Goal: Information Seeking & Learning: Learn about a topic

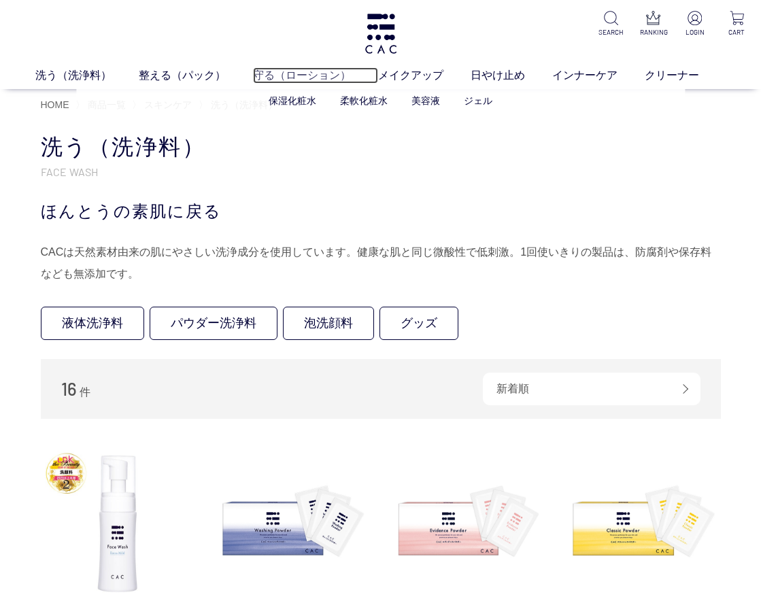
click at [280, 76] on link "守る（ローション）" at bounding box center [315, 75] width 125 height 16
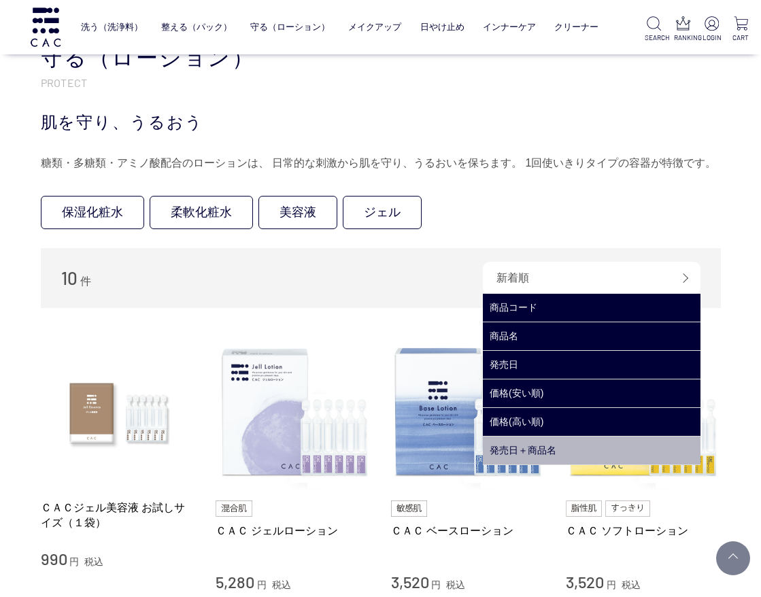
scroll to position [204, 0]
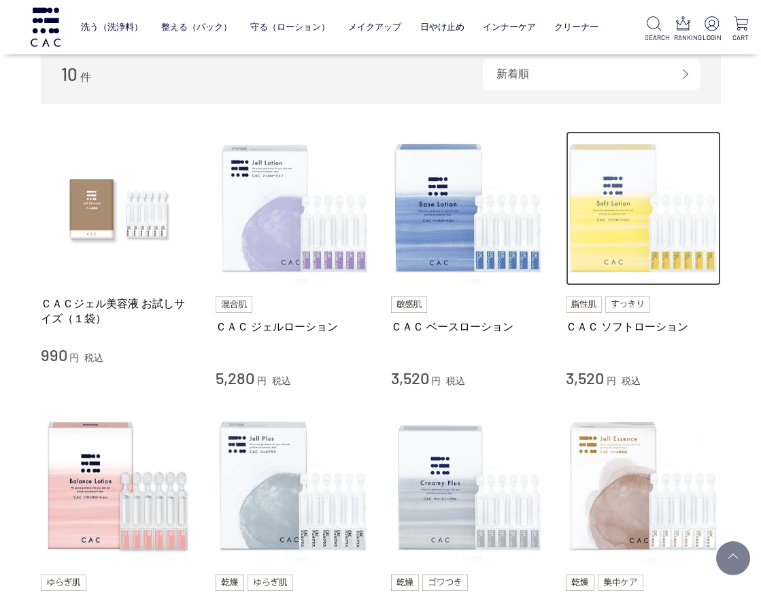
click at [629, 241] on img at bounding box center [642, 208] width 155 height 155
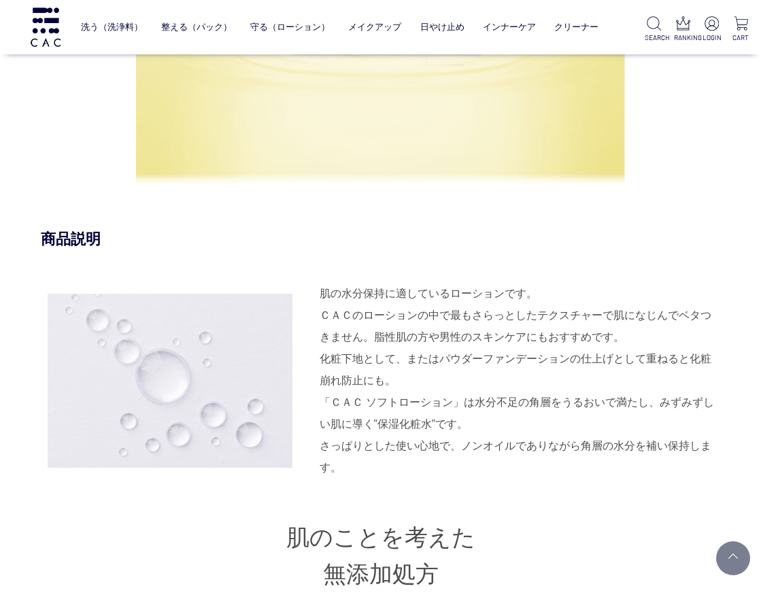
scroll to position [1223, 0]
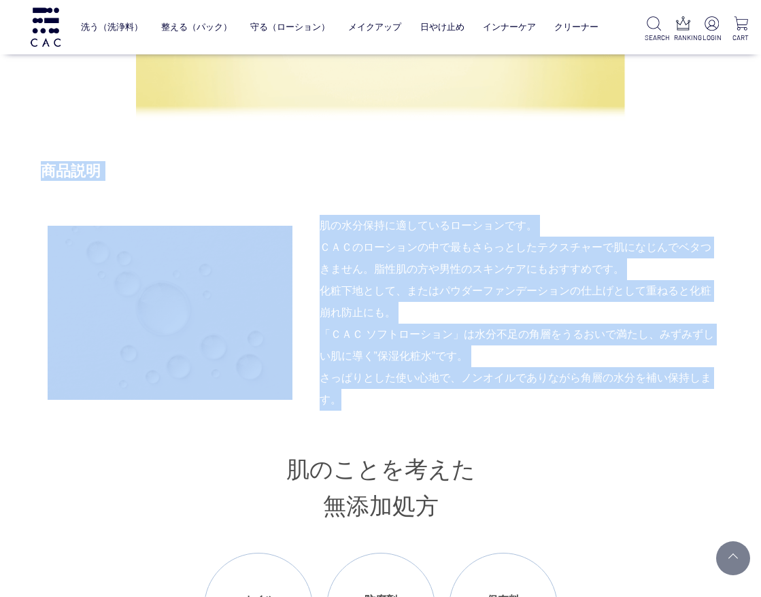
drag, startPoint x: 47, startPoint y: 169, endPoint x: 606, endPoint y: 391, distance: 601.9
copy div "商品説明 肌の水分保持に適しているローションです。 ＣＡＣのローションの中で最もさらっとしたテクスチャーで肌になじんでベタつきません。脂性肌の方や男性のスキン…"
click at [585, 150] on div "皮脂が気になる肌を さっぱりと保湿する 商品説明 肌の水分保持に適しているローションです。 ＣＡＣのローションの中で最もさらっとしたテクスチャーで肌になじんで…" at bounding box center [381, 298] width 680 height 1576
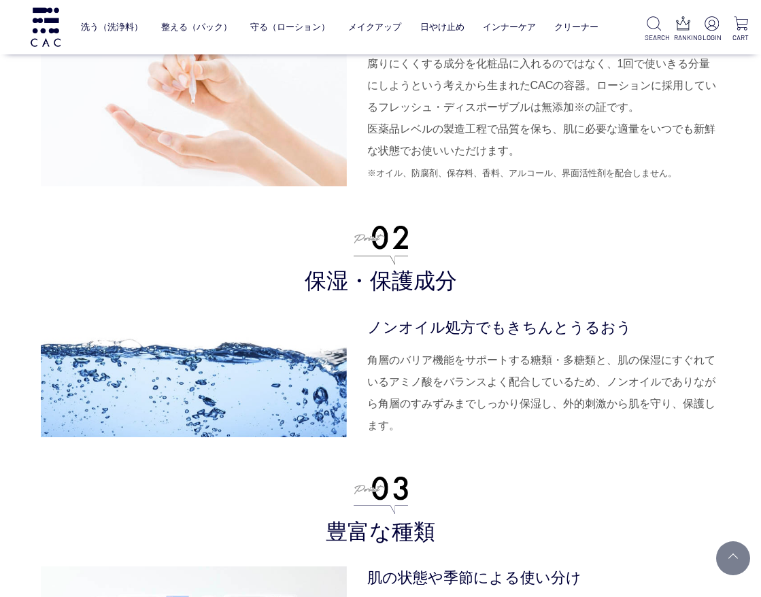
scroll to position [3194, 0]
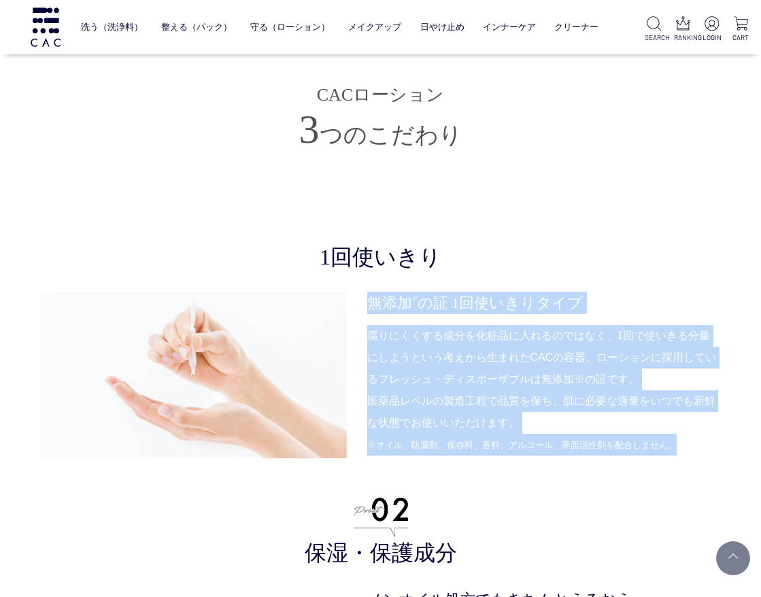
drag, startPoint x: 371, startPoint y: 300, endPoint x: 669, endPoint y: 445, distance: 331.3
click at [669, 445] on dl "無添加 ※ の証 1回使いきりタイプ 腐りにくくする成分を化粧品に入れるのではなく、1回で使いきる分量にしようという考えから生まれたCACの容器。ローションに…" at bounding box center [543, 375] width 353 height 167
drag, startPoint x: 466, startPoint y: 396, endPoint x: 254, endPoint y: 404, distance: 211.5
click at [254, 404] on img at bounding box center [194, 375] width 306 height 167
copy dl "無添加 ※ の証 1回使いきりタイプ 腐りにくくする成分を化粧品に入れるのではなく、1回で使いきる分量にしようという考えから生まれたCACの容器。ローションに…"
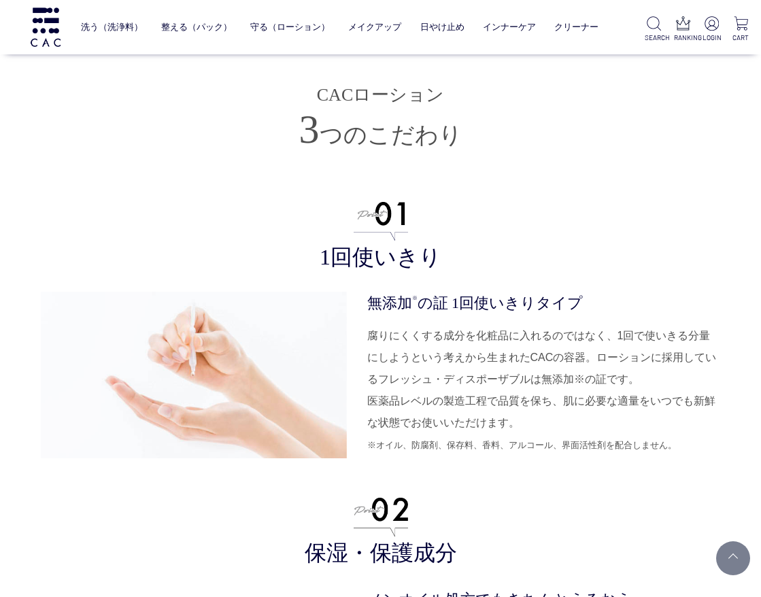
click at [683, 500] on h3 "保湿・保護成分" at bounding box center [381, 533] width 680 height 70
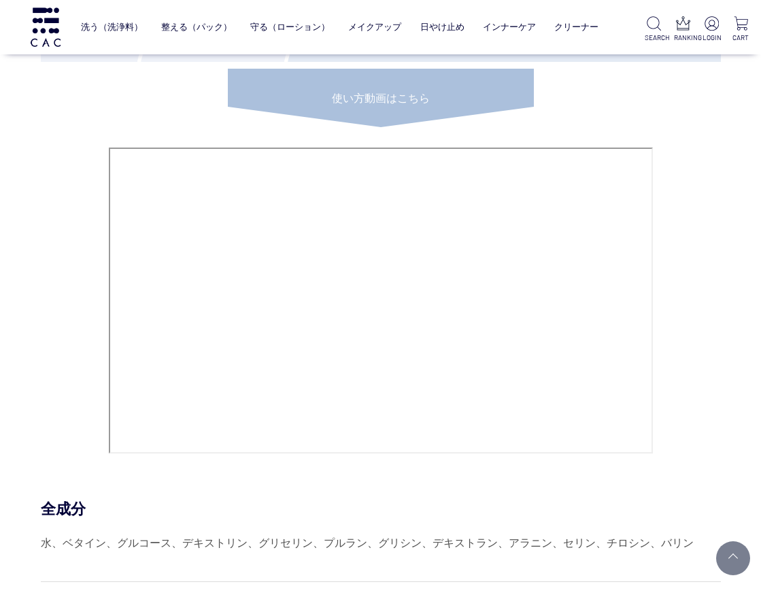
scroll to position [5913, 0]
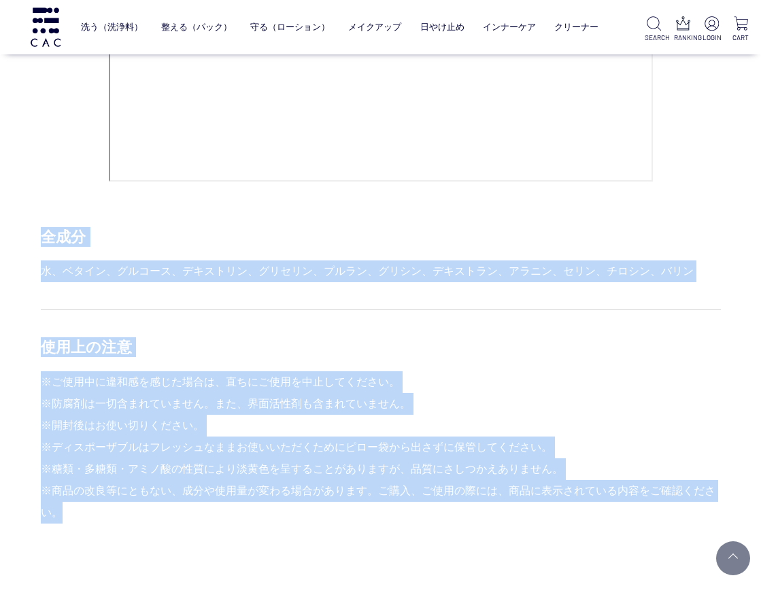
drag, startPoint x: 40, startPoint y: 234, endPoint x: 687, endPoint y: 506, distance: 701.6
copy div "全成分 水、ベタイン、グルコース、デキストリン、グリセリン、プルラン、グリシン、デキストラン、アラニン、セリン、チロシン、バリン 使用上の注意 ※ご使用中に違…"
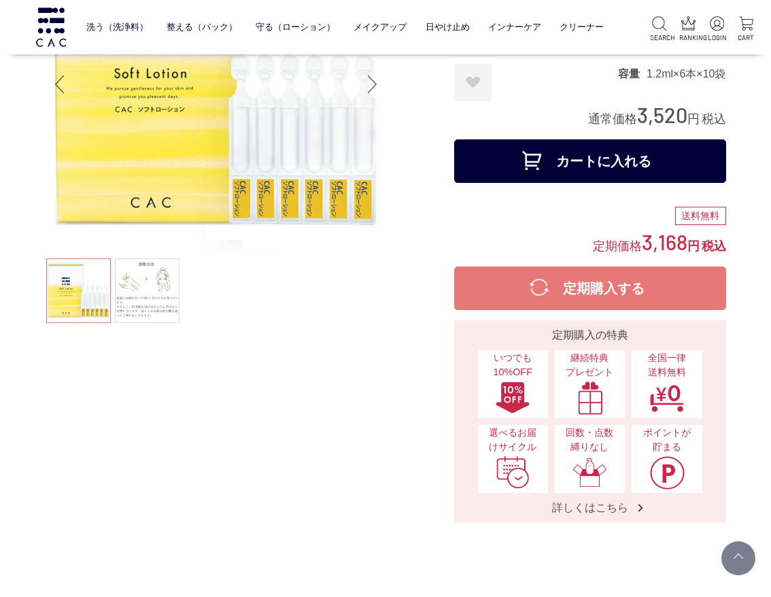
scroll to position [0, 0]
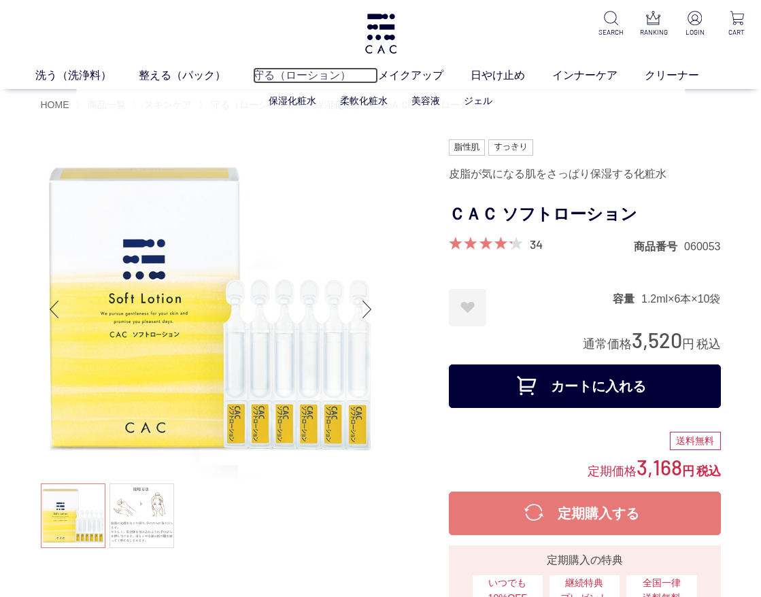
click at [288, 71] on link "守る（ローション）" at bounding box center [315, 75] width 125 height 16
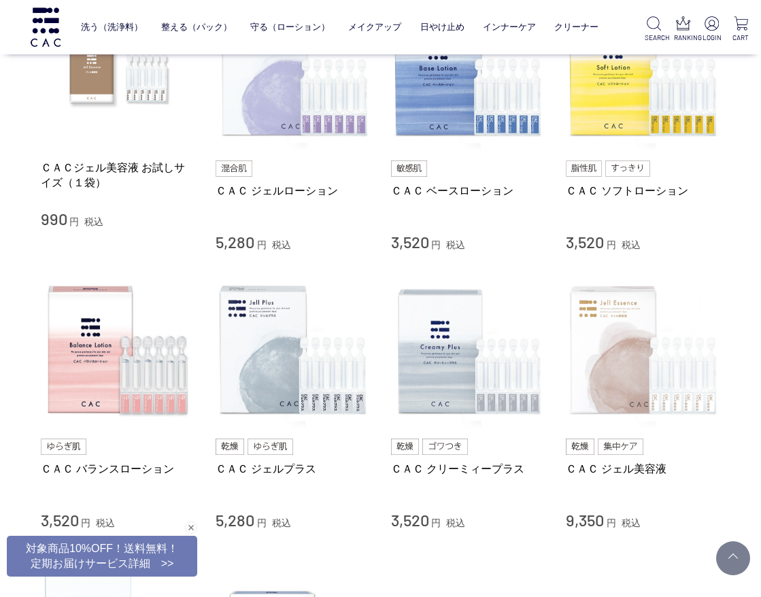
scroll to position [408, 0]
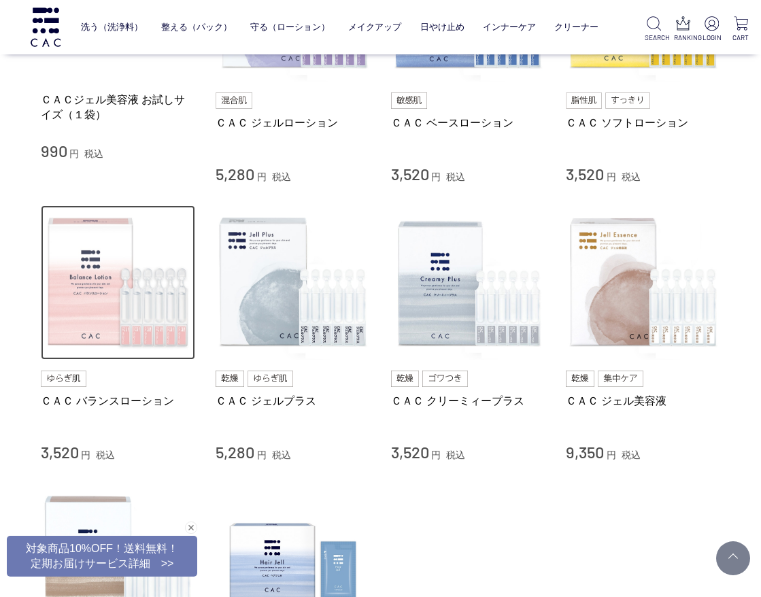
click at [103, 297] on img at bounding box center [118, 282] width 155 height 155
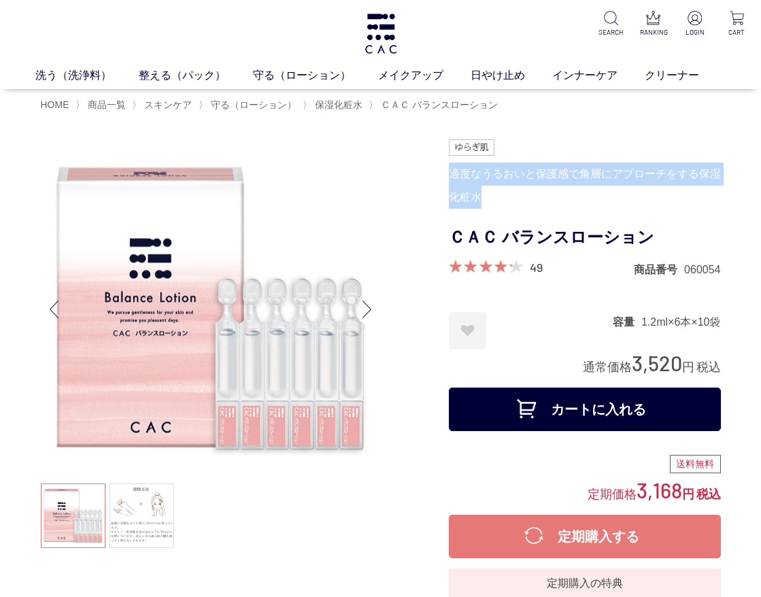
drag, startPoint x: 450, startPoint y: 171, endPoint x: 485, endPoint y: 196, distance: 42.8
click at [485, 196] on div "適度なうるおいと保護感で角層にアプローチをする保湿化粧水" at bounding box center [585, 185] width 272 height 46
copy div "適度なうるおいと保護感で角層にアプローチをする保湿化粧水"
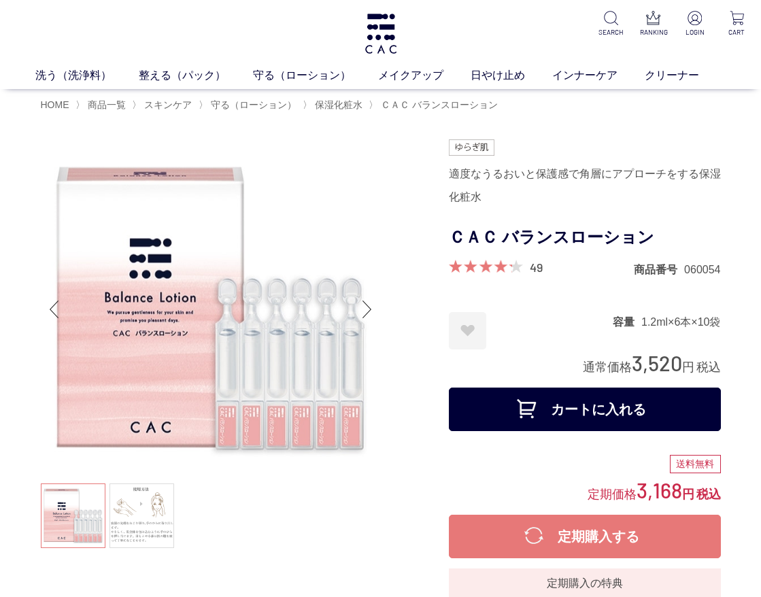
click at [683, 229] on h1 "ＣＡＣ バランスローション" at bounding box center [585, 237] width 272 height 31
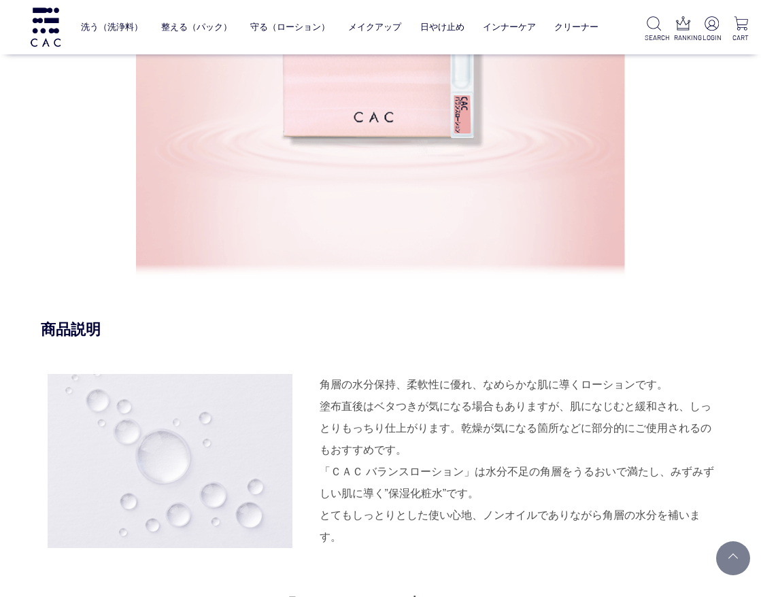
scroll to position [1223, 0]
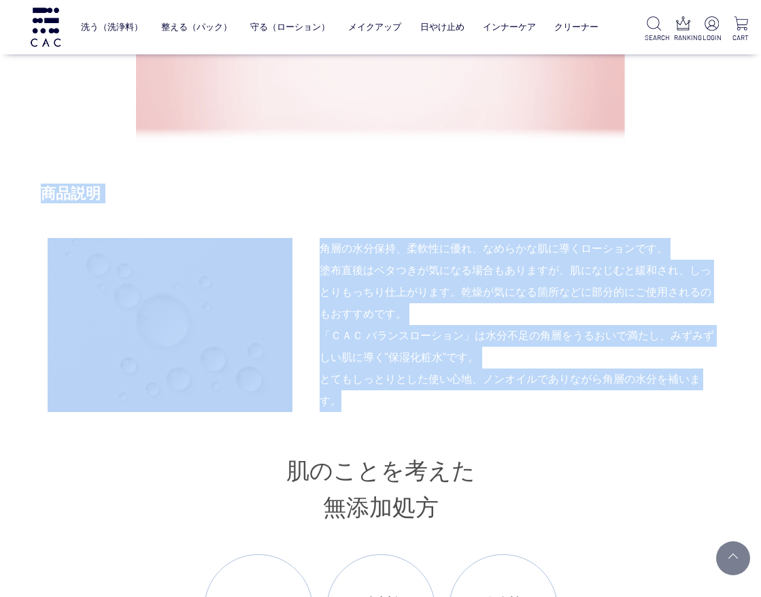
drag, startPoint x: 39, startPoint y: 193, endPoint x: 719, endPoint y: 405, distance: 712.0
copy div "適度なうるおいと保護感で 角層にアプローチ 商品説明 角層の水分保持、柔軟性に優れ、なめらかな肌に導くローションです。 塗布直後はベタつきが気になる場合もあり…"
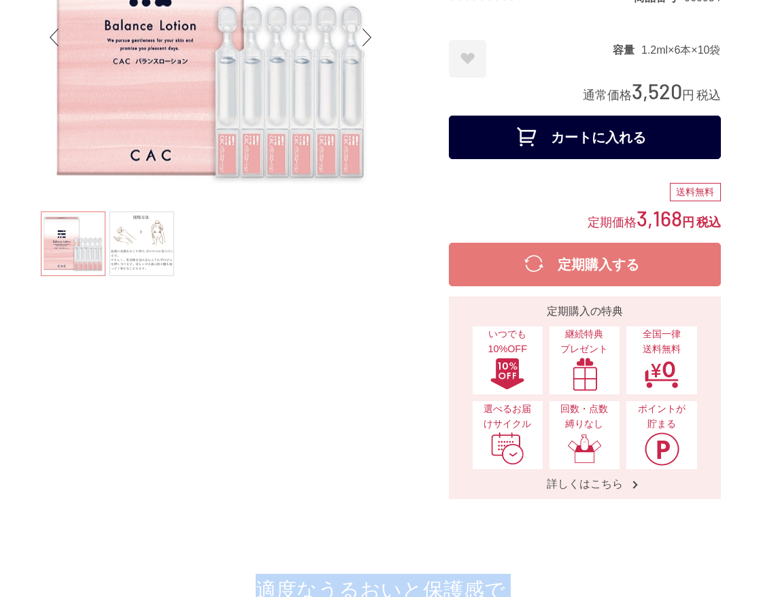
scroll to position [0, 0]
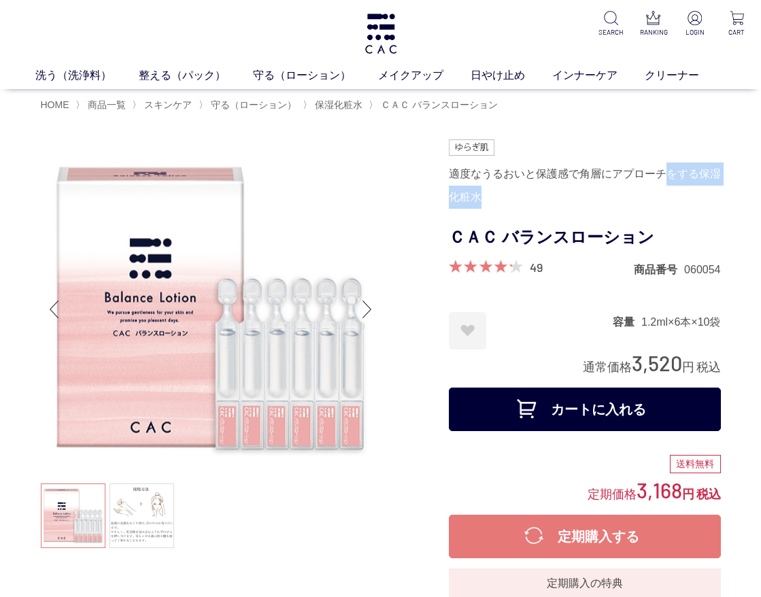
drag, startPoint x: 668, startPoint y: 175, endPoint x: 718, endPoint y: 191, distance: 52.2
click at [718, 191] on div "適度なうるおいと保護感で角層にアプローチをする保湿化粧水" at bounding box center [585, 185] width 272 height 46
copy div "をする保湿化粧水"
click at [400, 203] on div at bounding box center [245, 454] width 408 height 631
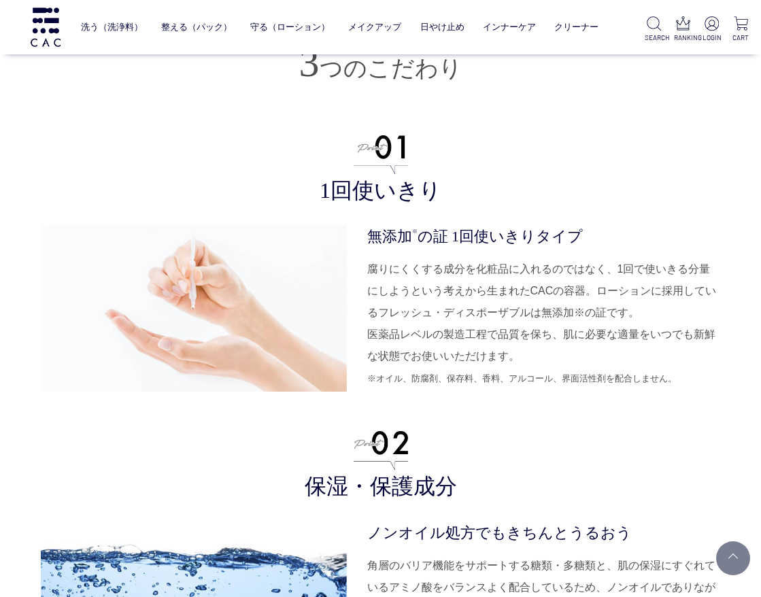
scroll to position [3330, 0]
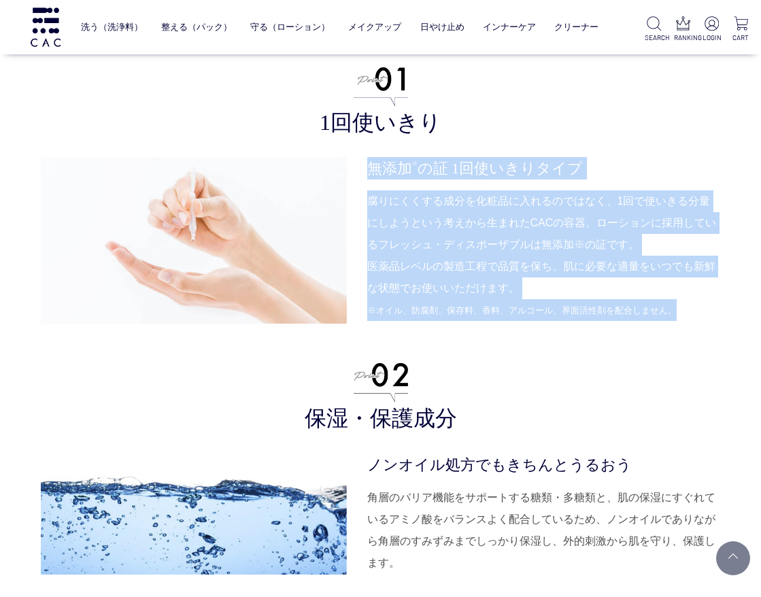
drag, startPoint x: 370, startPoint y: 166, endPoint x: 684, endPoint y: 311, distance: 345.8
click at [684, 311] on dl "無添加 ※ の証 1回使いきりタイプ 腐りにくくする成分を化粧品に入れるのではなく、1回で使いきる分量にしようという考えから生まれたCACの容器。ローションに…" at bounding box center [543, 240] width 353 height 167
copy dl "無添加 ※ の証 1回使いきりタイプ 腐りにくくする成分を化粧品に入れるのではなく、1回で使いきる分量にしようという考えから生まれたCACの容器。ローションに…"
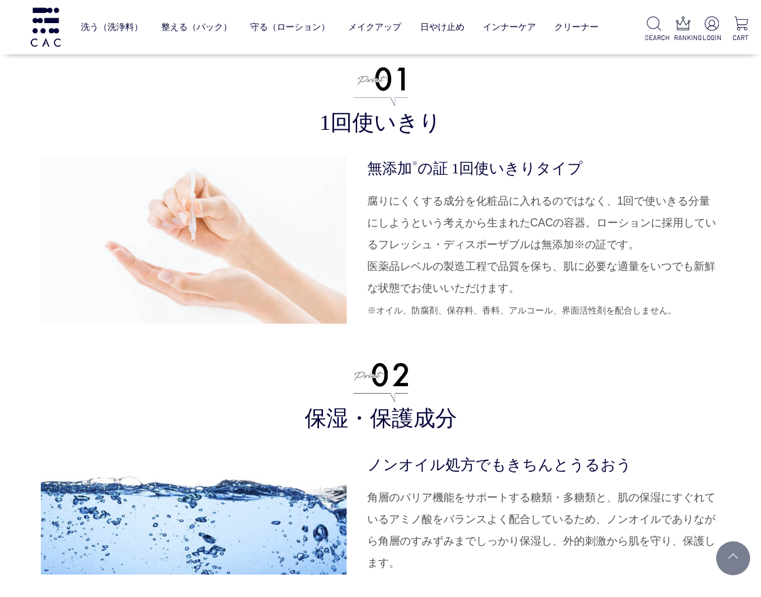
click at [578, 413] on h3 "保湿・保護成分" at bounding box center [381, 398] width 680 height 70
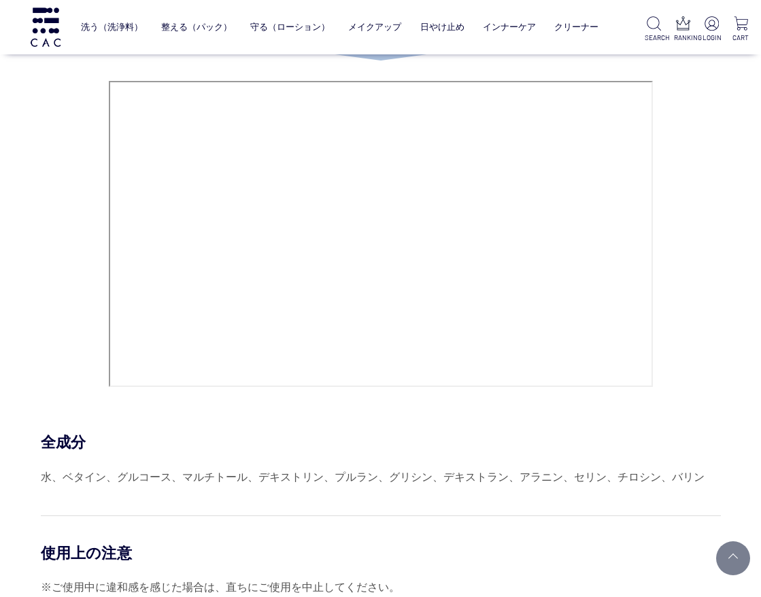
scroll to position [5981, 0]
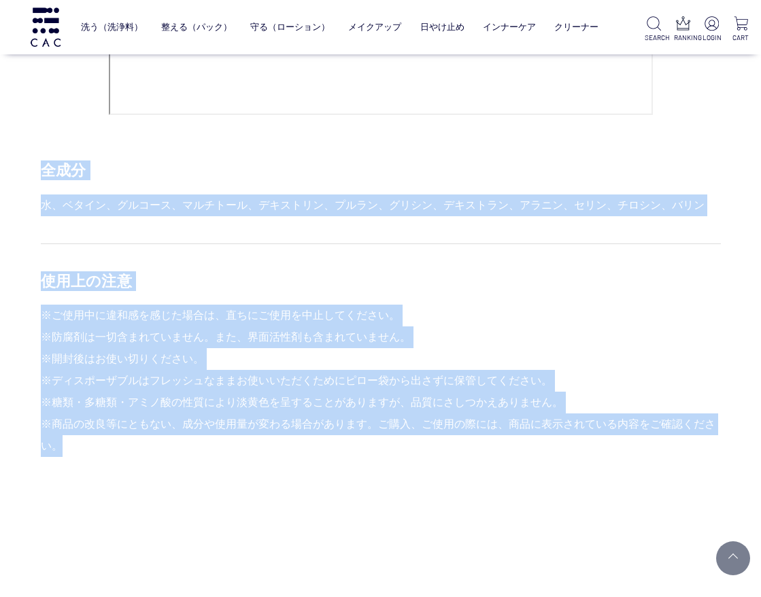
drag, startPoint x: 43, startPoint y: 168, endPoint x: 205, endPoint y: 440, distance: 317.3
copy div "全成分 水、ベタイン、グルコース、マルチトール、デキストリン、プルラン、グリシン、デキストラン、アラニン、セリン、チロシン、バリン 使用上の注意 ※ご使用中に…"
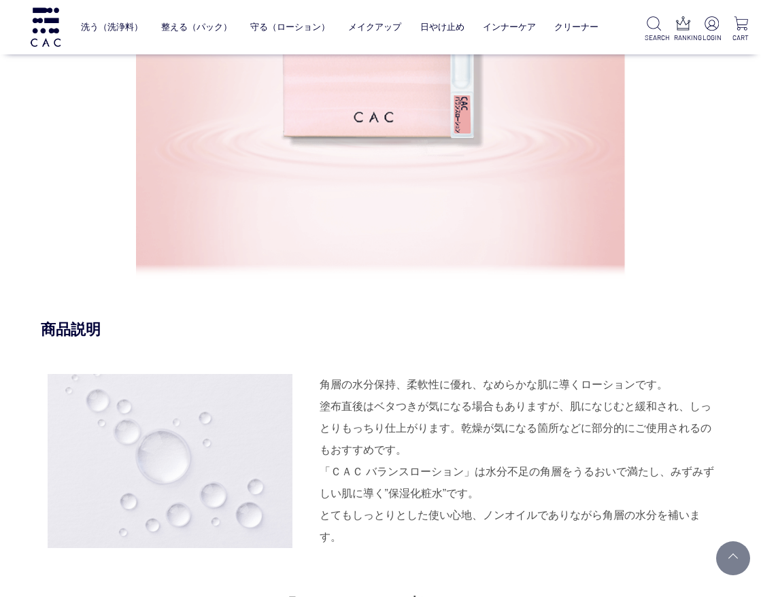
scroll to position [680, 0]
